Goal: Task Accomplishment & Management: Use online tool/utility

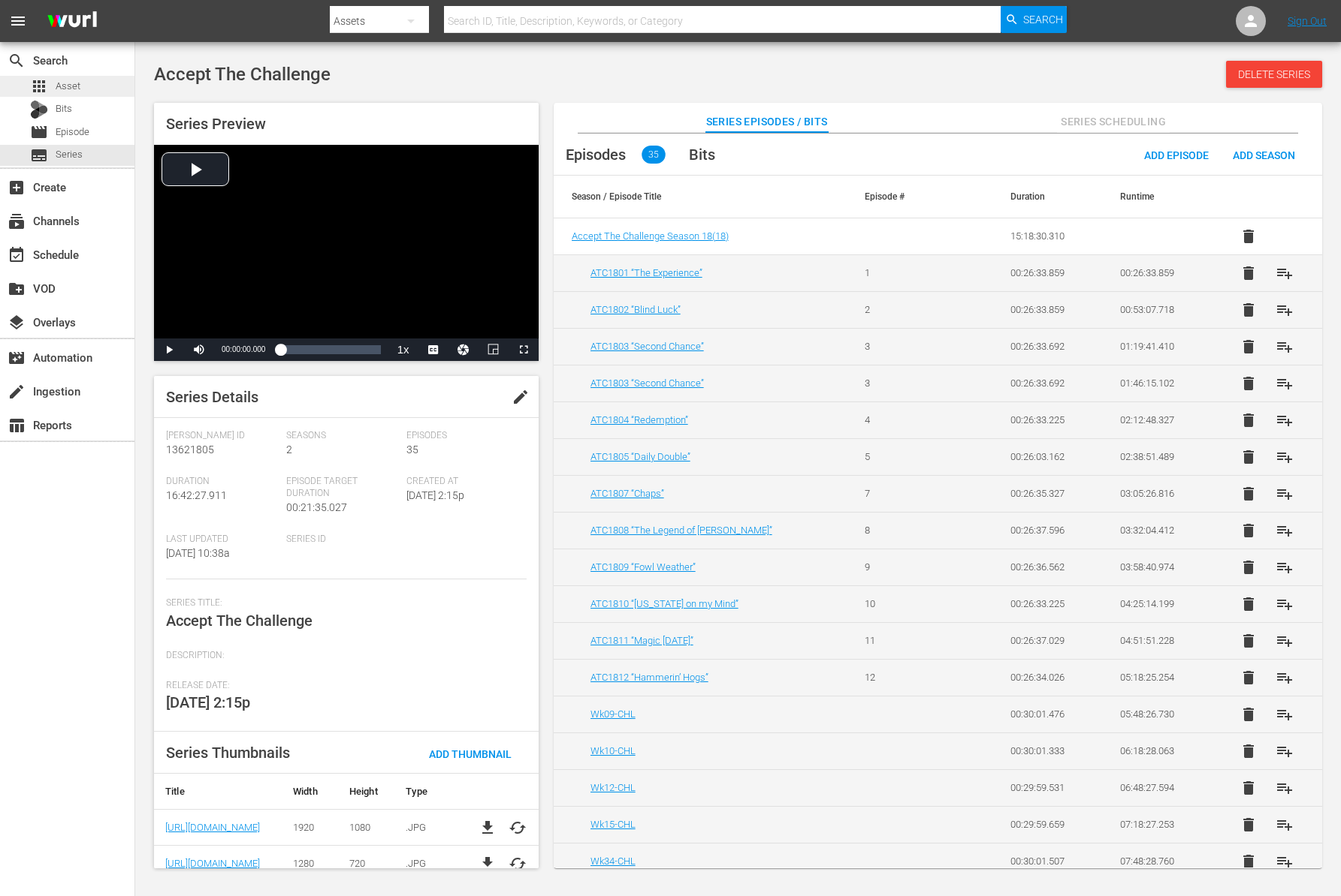
click at [75, 88] on span "Asset" at bounding box center [68, 87] width 25 height 15
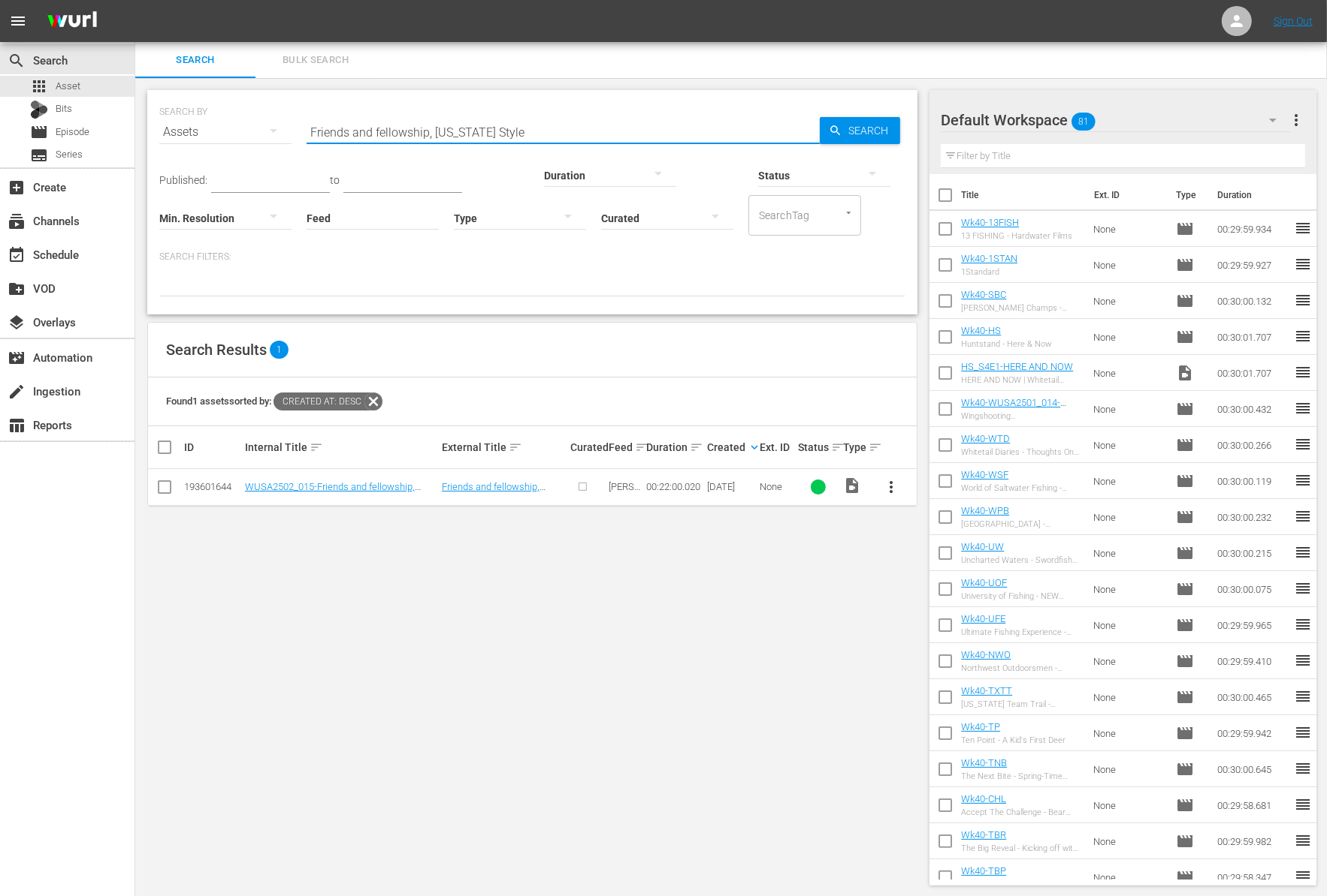
click at [408, 127] on input "Friends and fellowship, South Dakota Style" at bounding box center [563, 132] width 513 height 36
click at [77, 88] on span "Asset" at bounding box center [68, 87] width 25 height 15
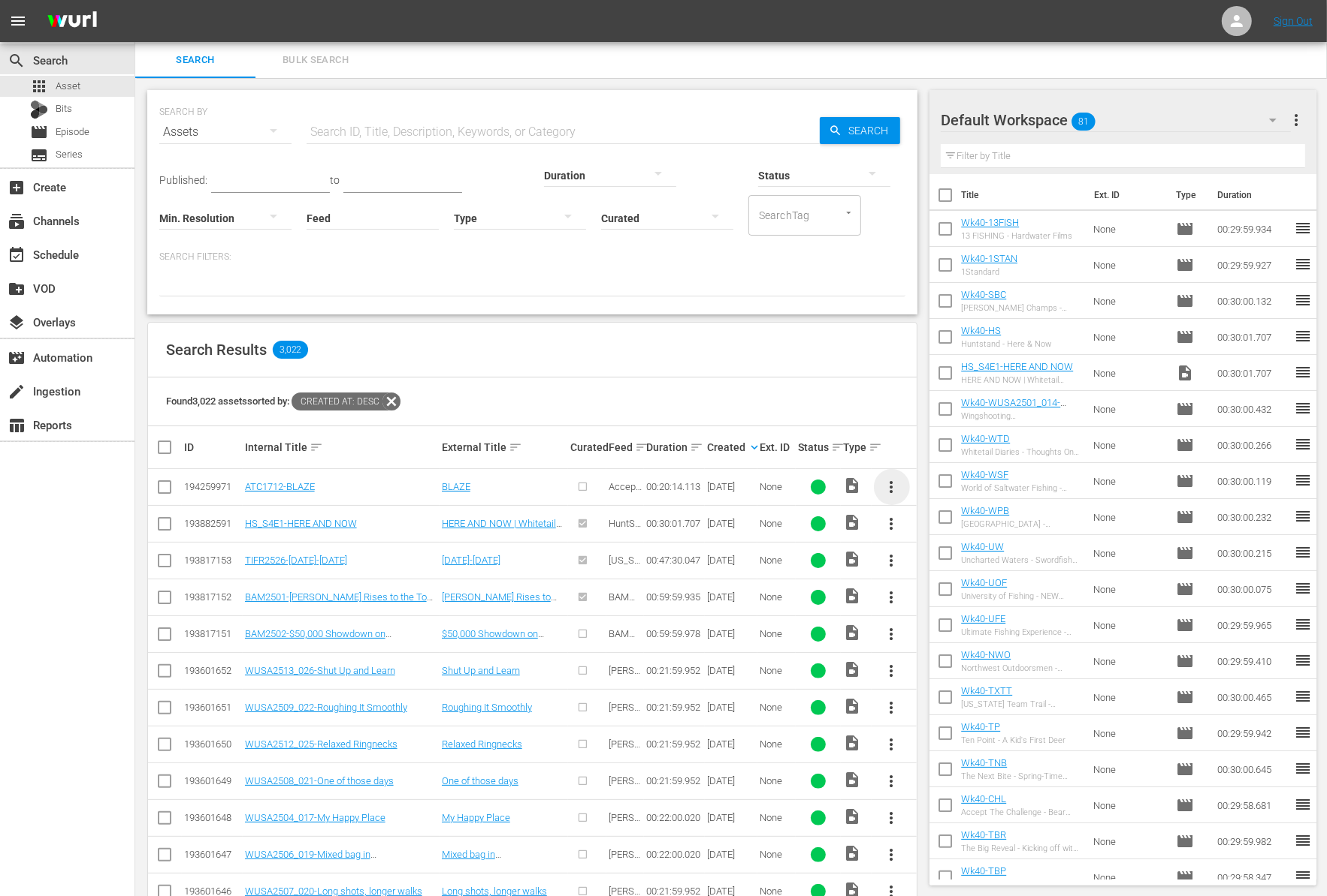
click at [894, 490] on span "more_vert" at bounding box center [891, 486] width 18 height 18
click at [943, 591] on div "Episode" at bounding box center [973, 601] width 103 height 36
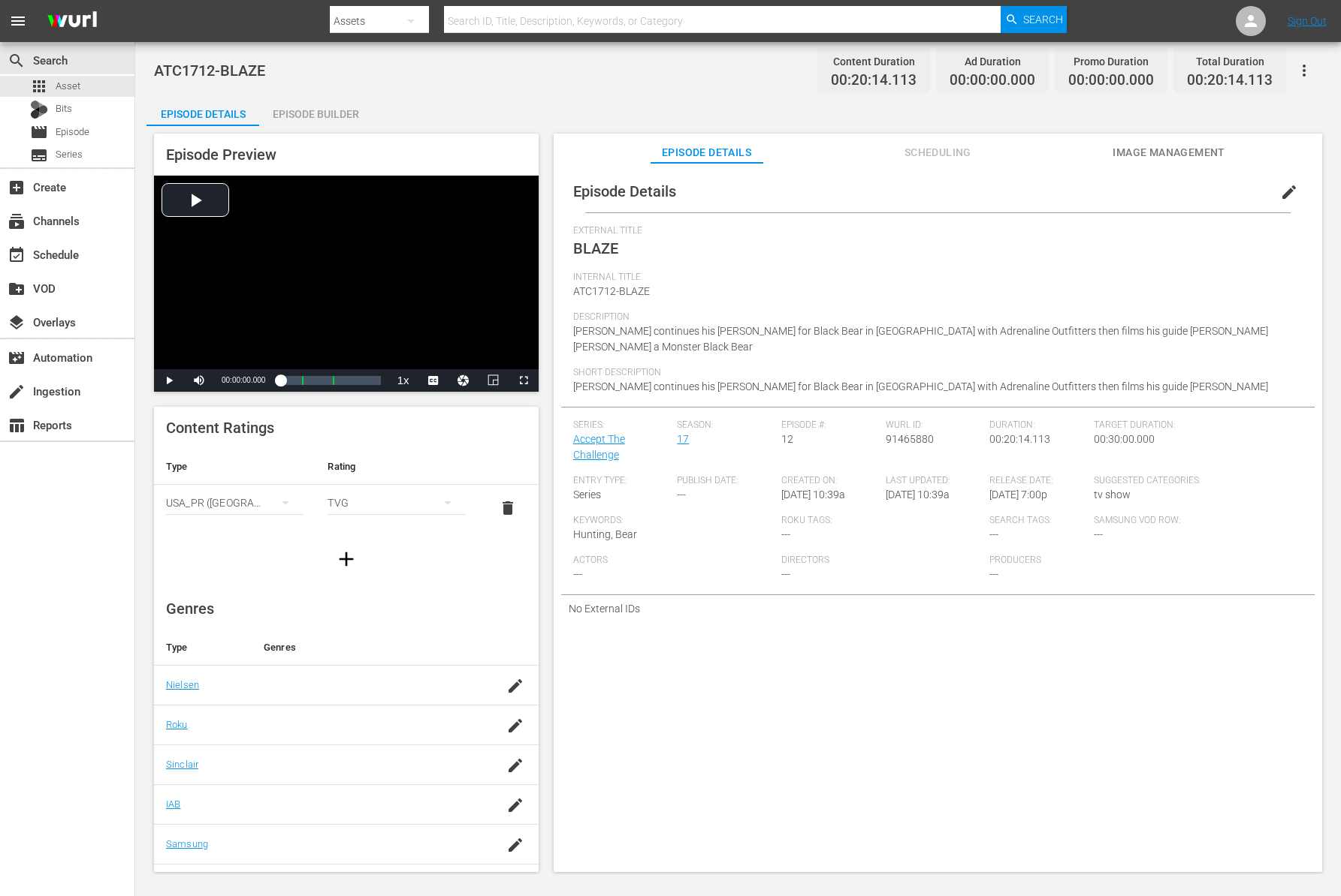
click at [344, 113] on div "Episode Builder" at bounding box center [315, 114] width 113 height 36
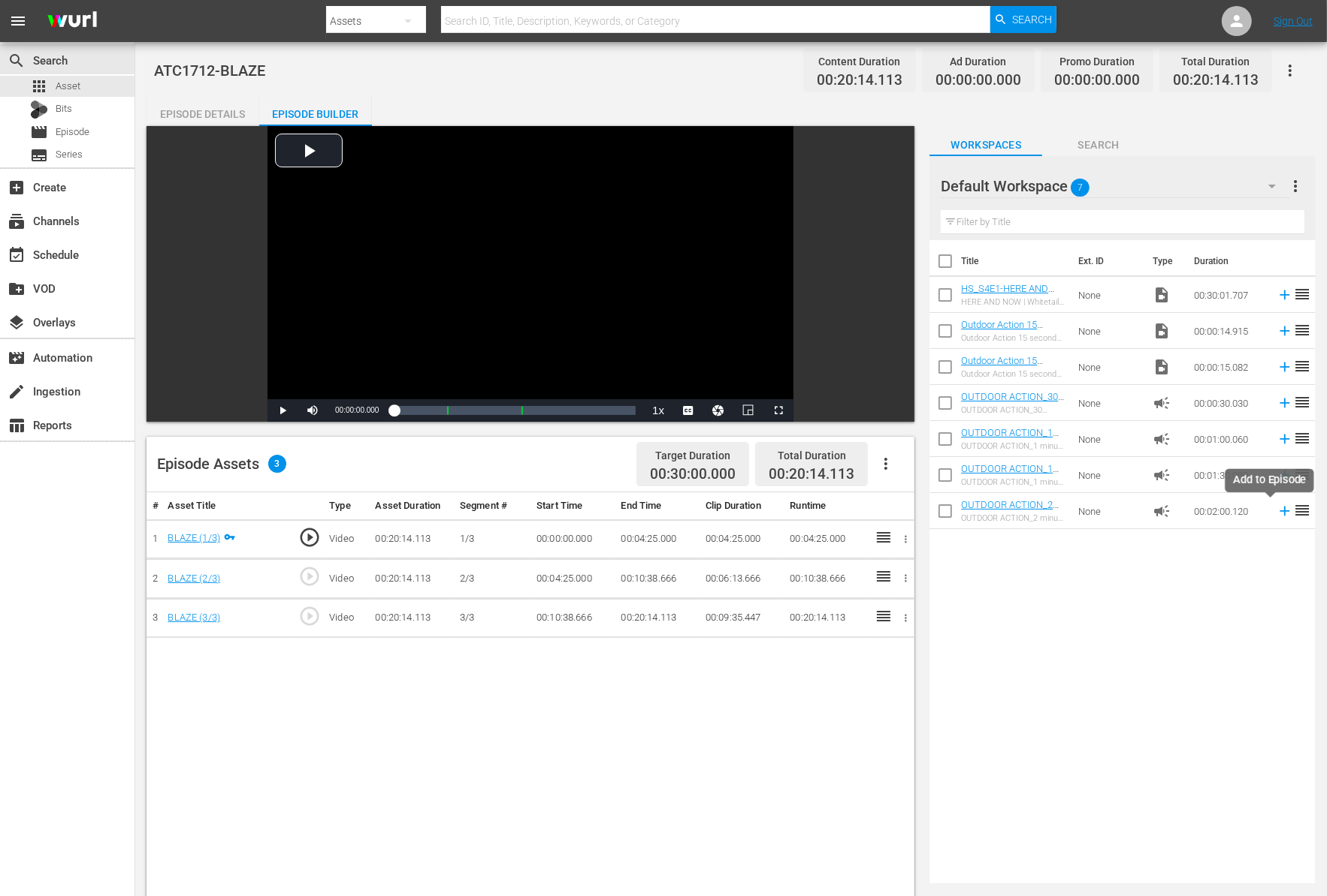
click at [1277, 517] on icon at bounding box center [1285, 511] width 17 height 17
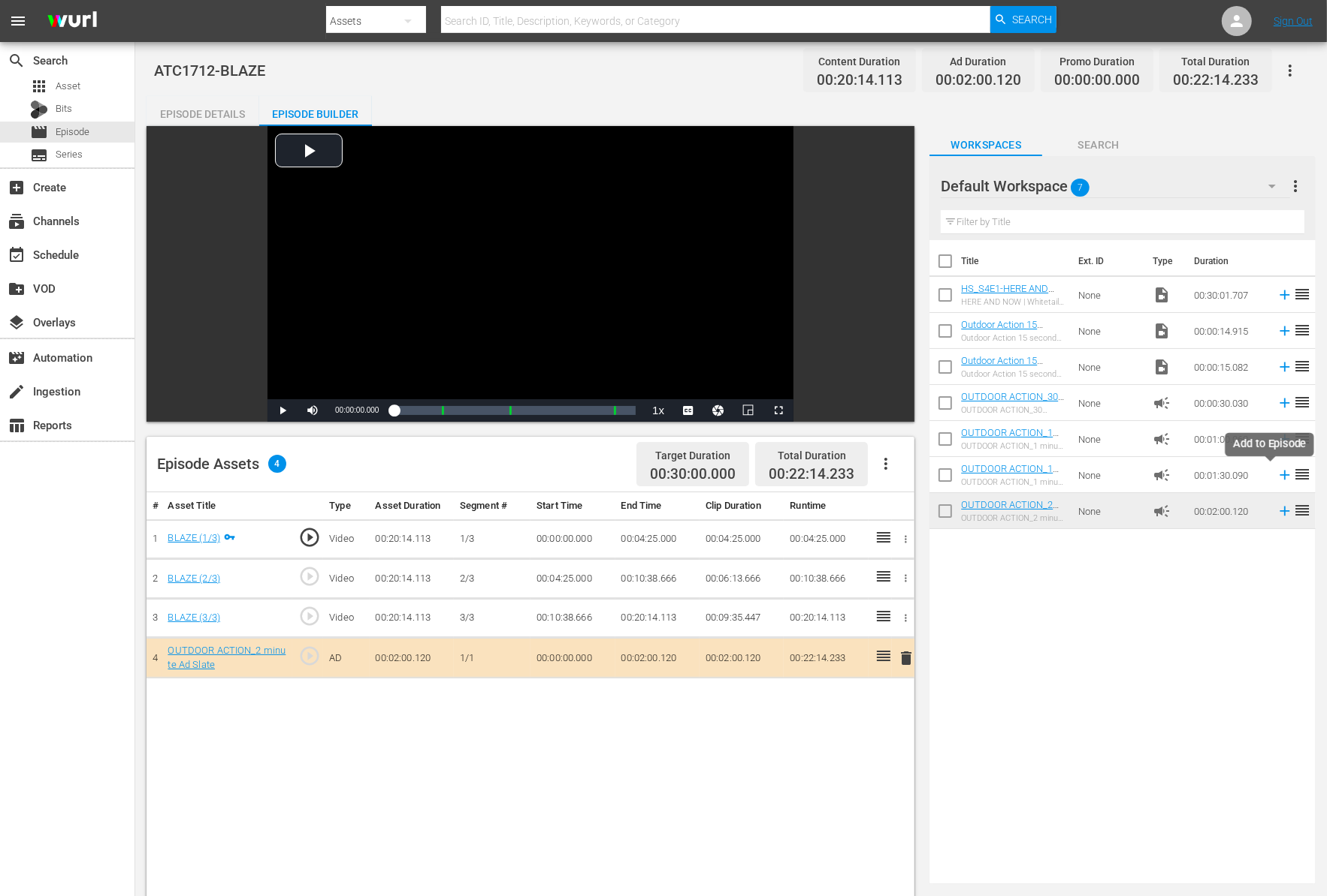
click at [1280, 474] on icon at bounding box center [1285, 475] width 9 height 9
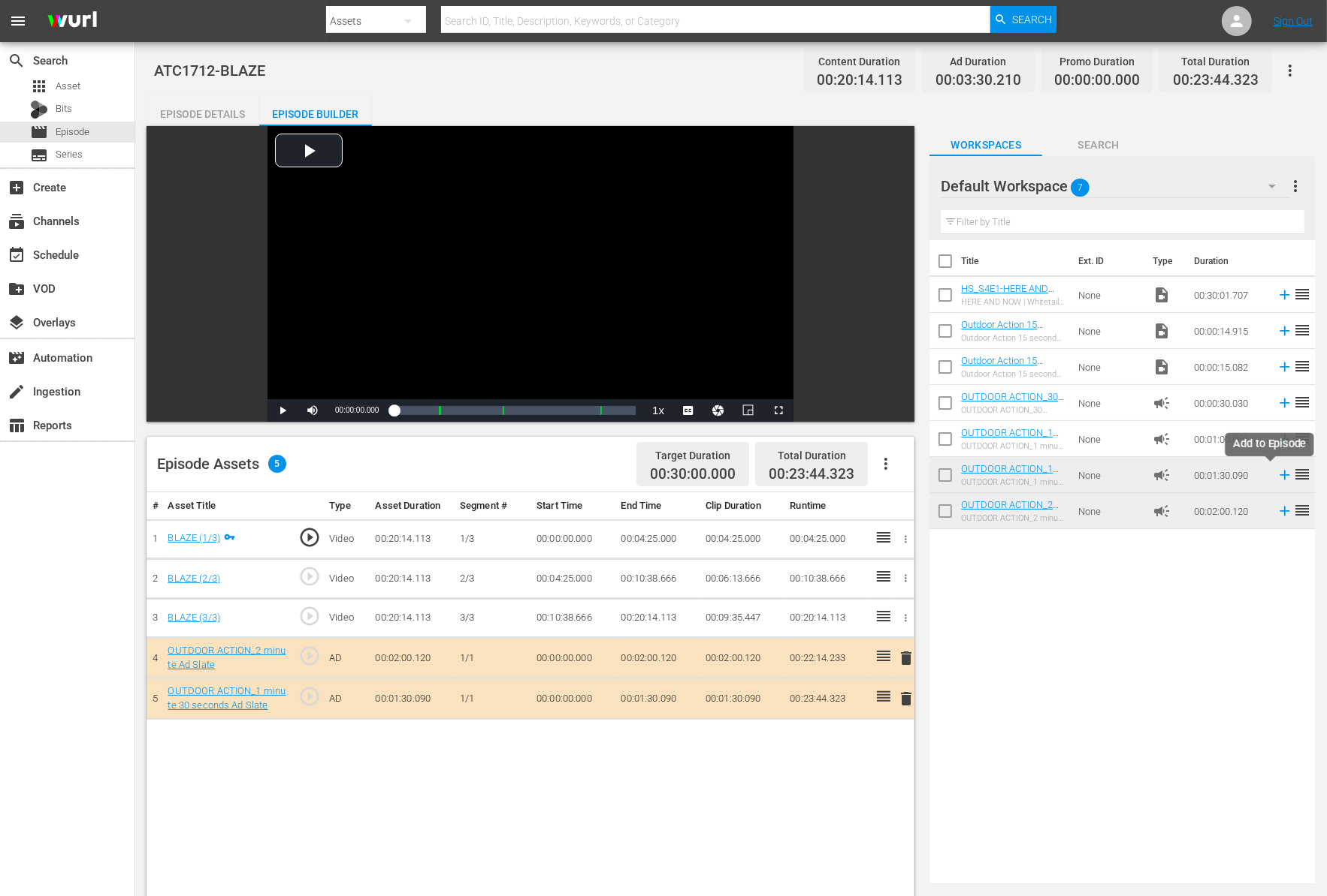
click at [1277, 476] on icon at bounding box center [1285, 475] width 17 height 17
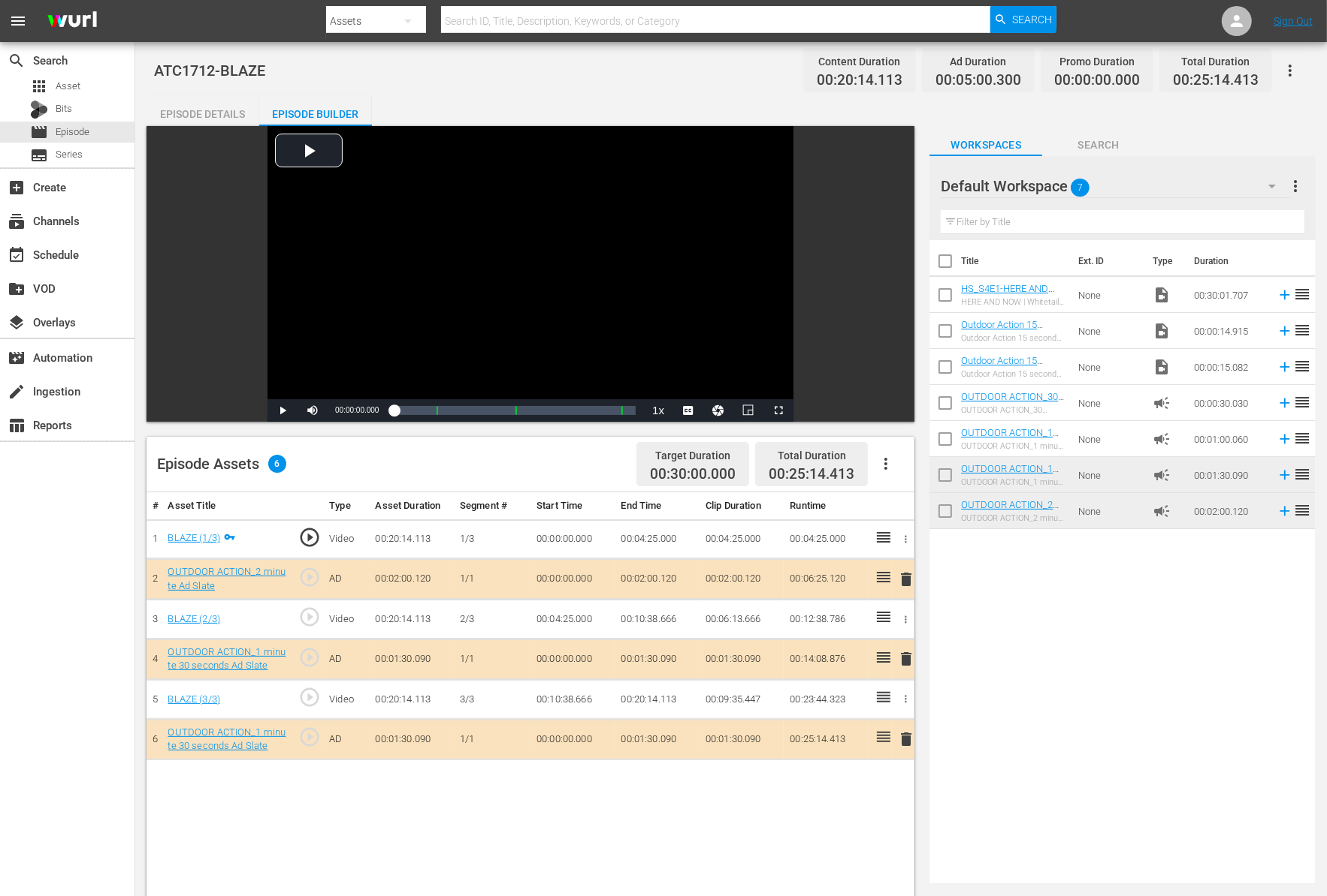
click at [627, 810] on div "# Asset Title Type Asset Duration Segment # Start Time End Time Clip Duration R…" at bounding box center [530, 885] width 768 height 784
click at [72, 134] on span "Episode" at bounding box center [73, 132] width 34 height 15
